Goal: Subscribe to service/newsletter

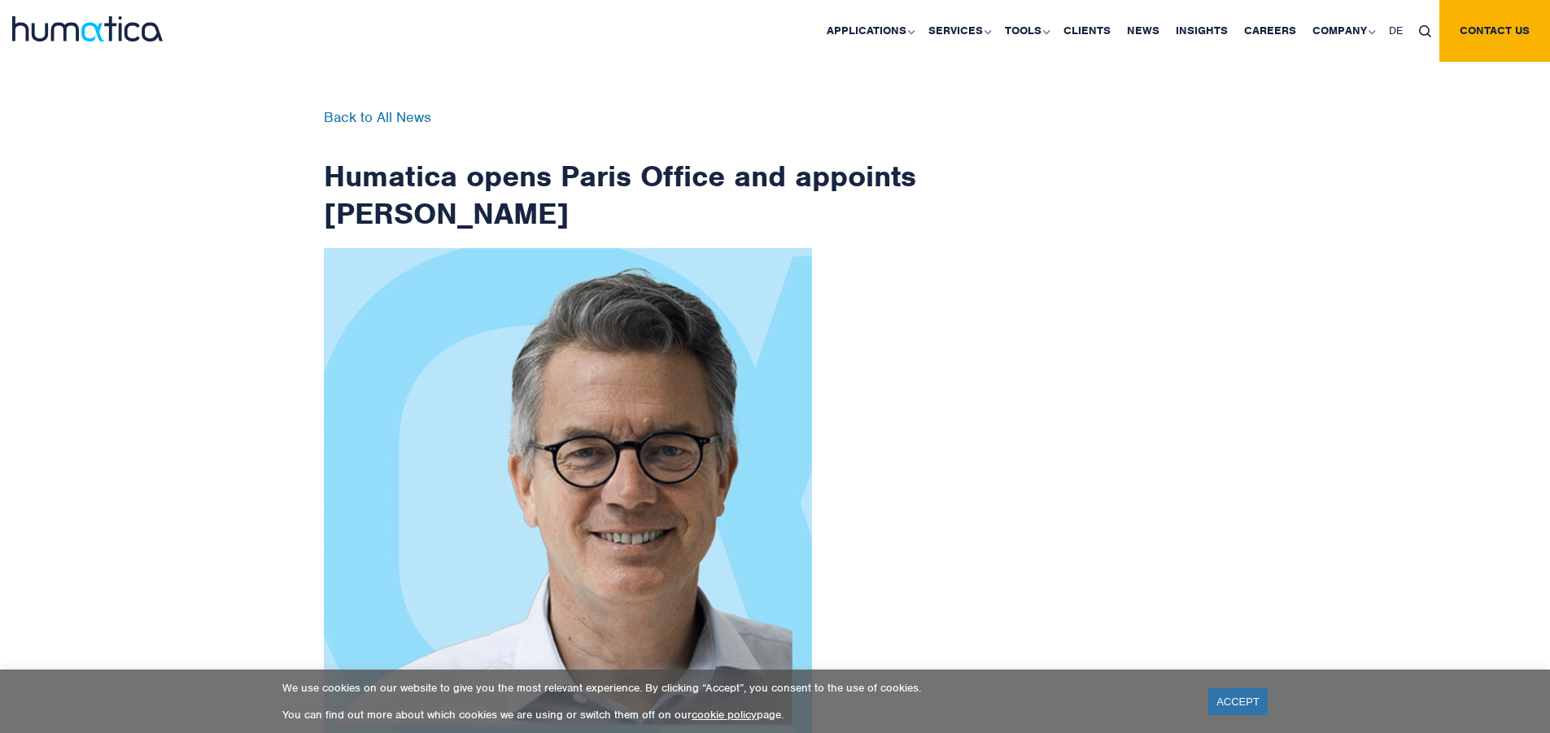
scroll to position [2595, 0]
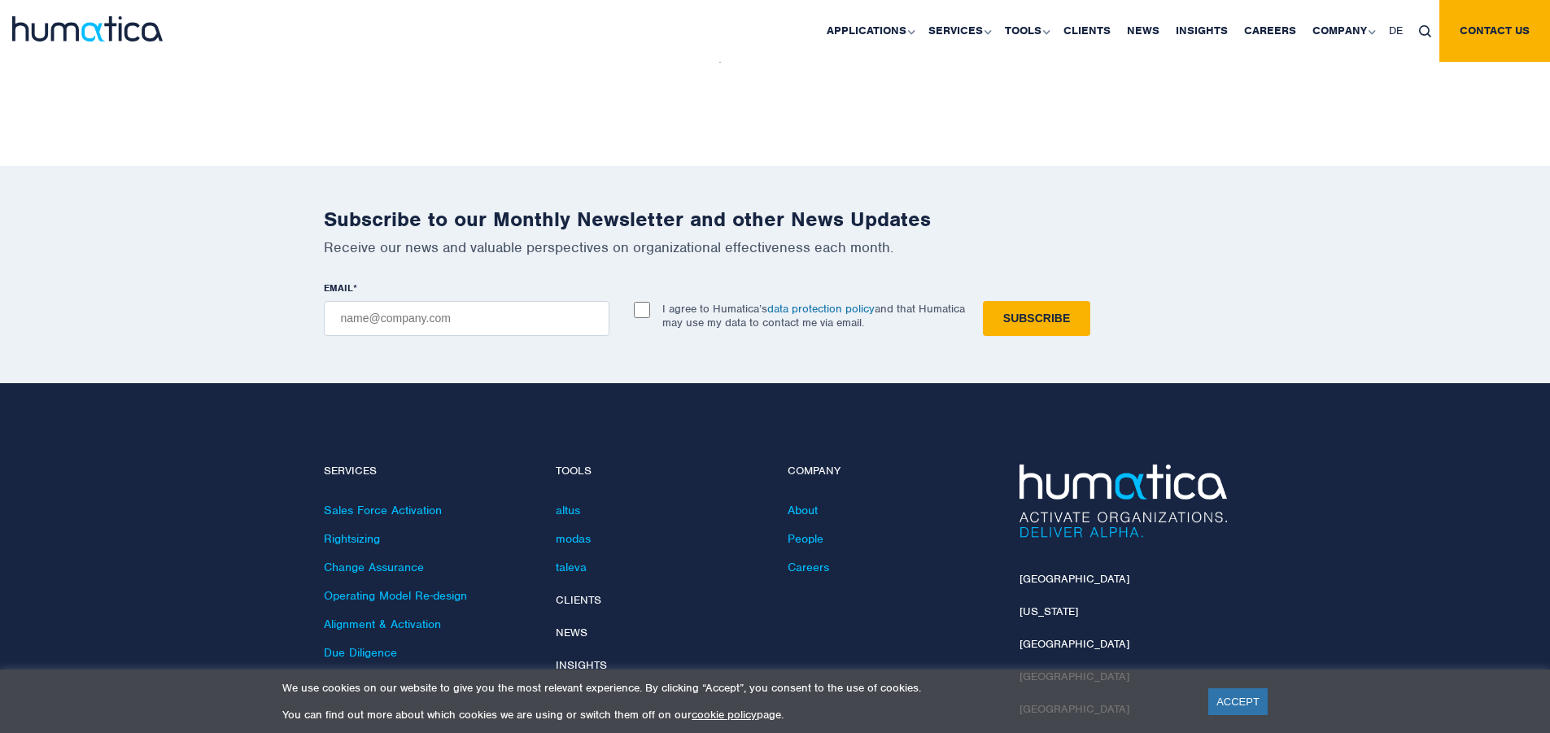
checkbox input "true"
type input "[EMAIL_ADDRESS][DOMAIN_NAME]"
click at [983, 301] on input "Subscribe" at bounding box center [1036, 318] width 107 height 35
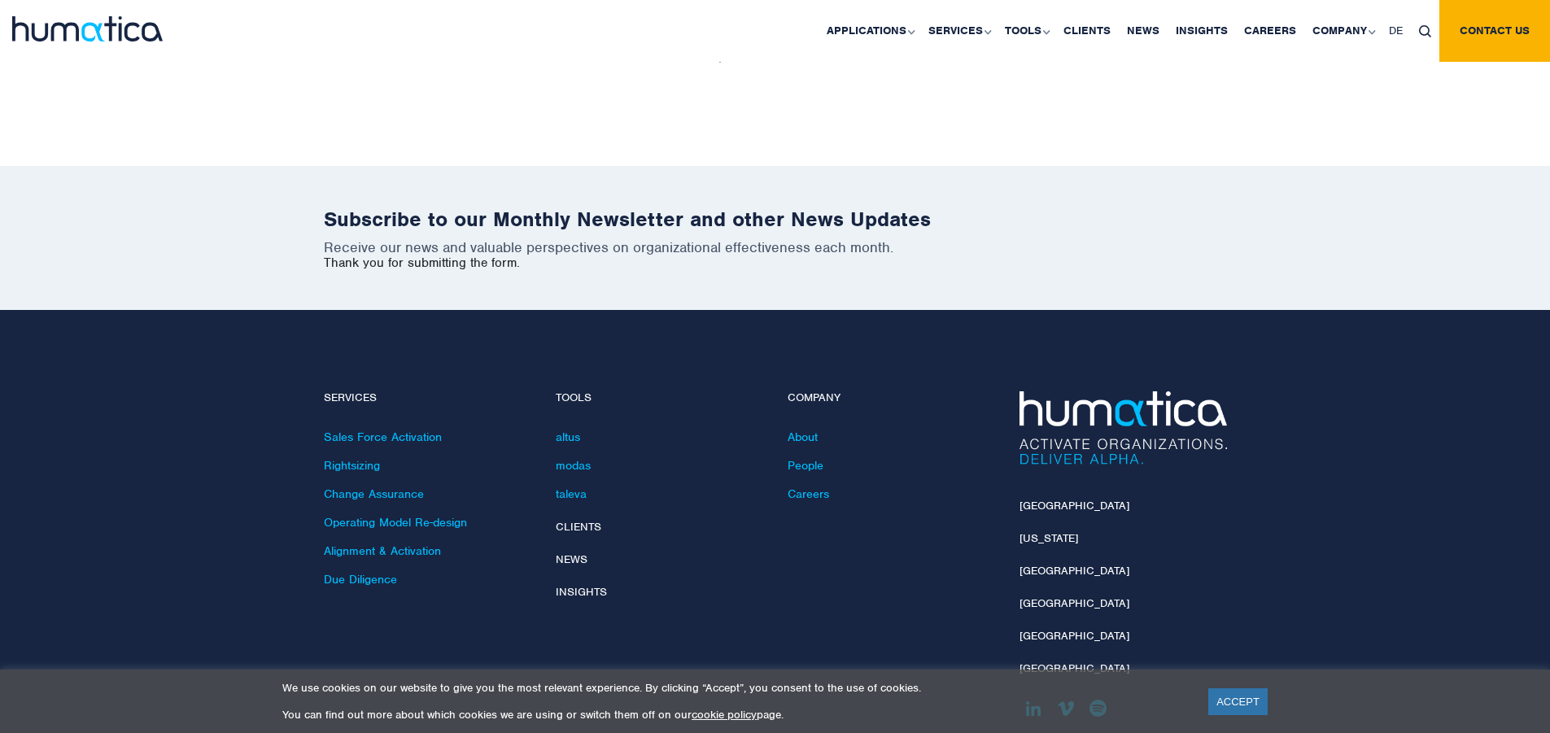
scroll to position [2522, 0]
